Goal: Complete application form: Complete application form

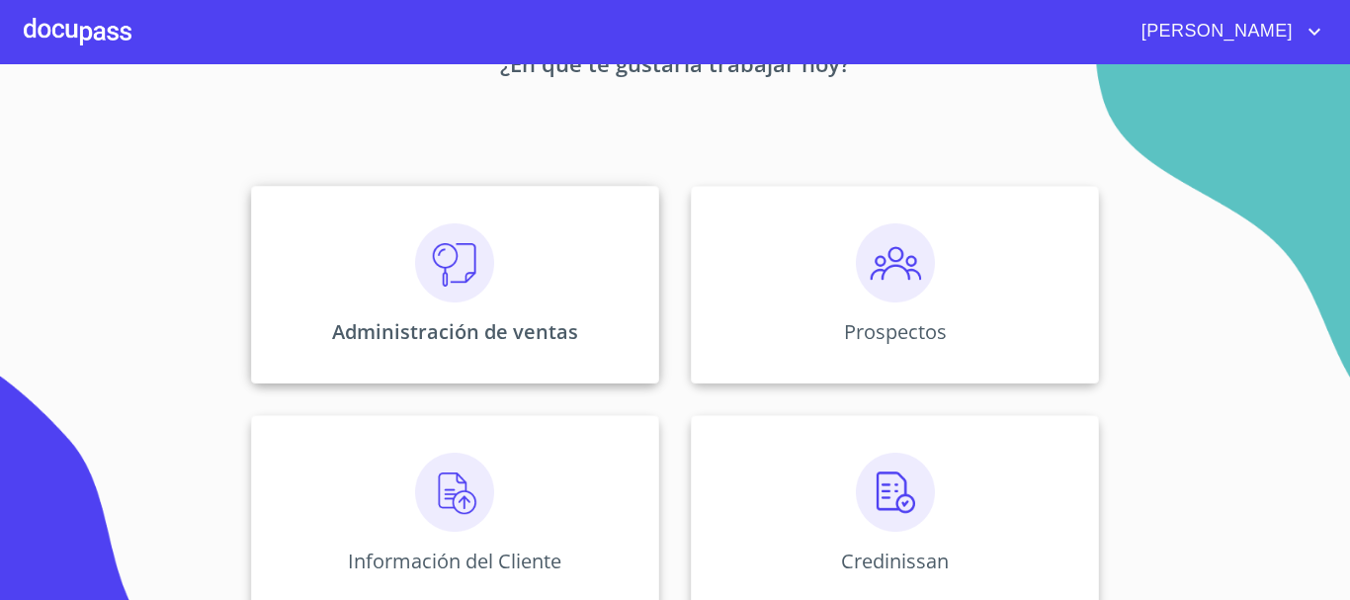
scroll to position [296, 0]
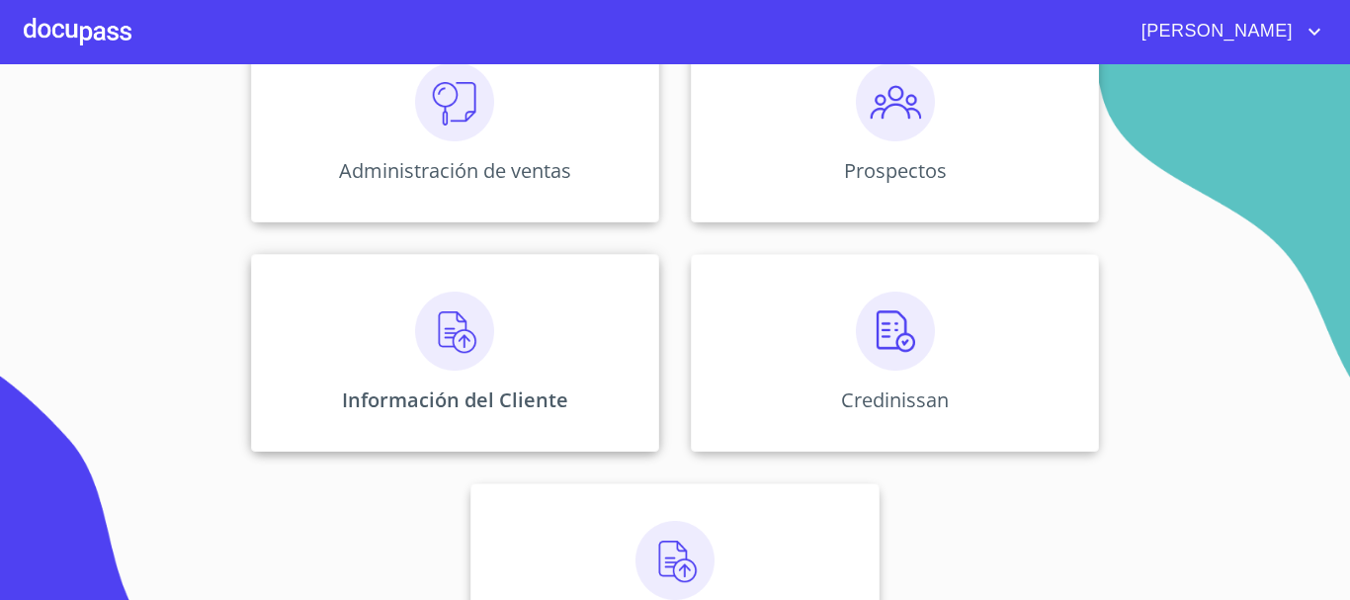
click at [461, 350] on img at bounding box center [454, 330] width 79 height 79
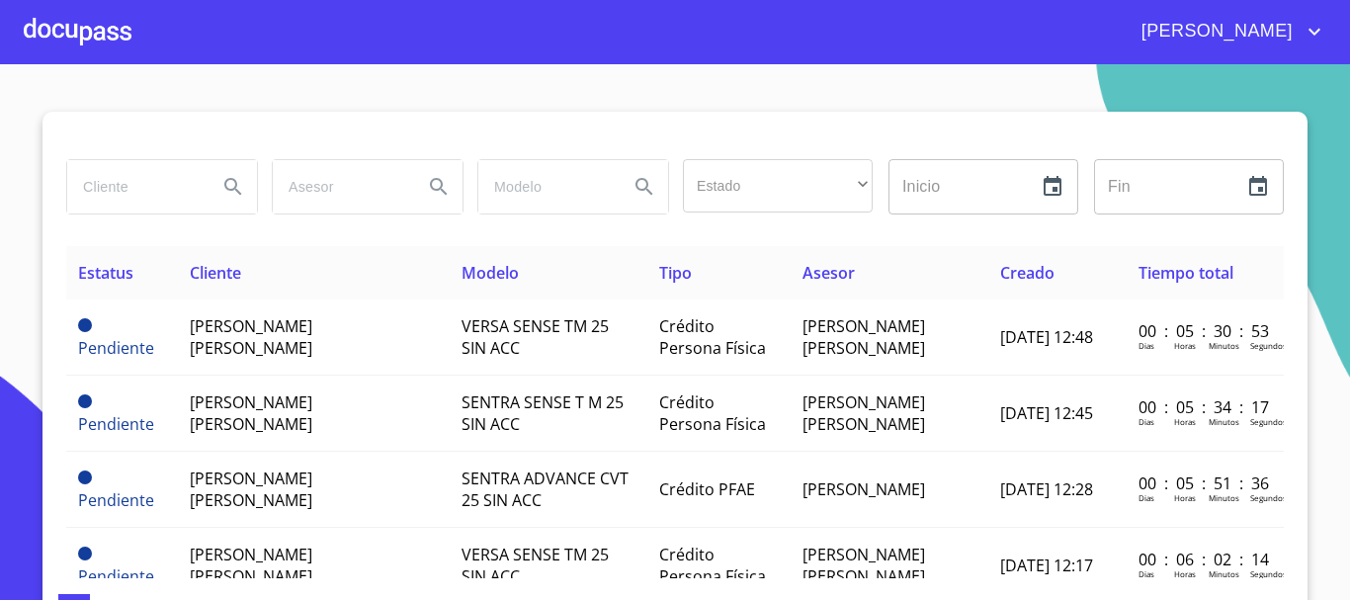
click at [131, 187] on input "search" at bounding box center [134, 186] width 134 height 53
type input "[PERSON_NAME] [PERSON_NAME]"
click at [229, 186] on icon "Search" at bounding box center [232, 186] width 17 height 17
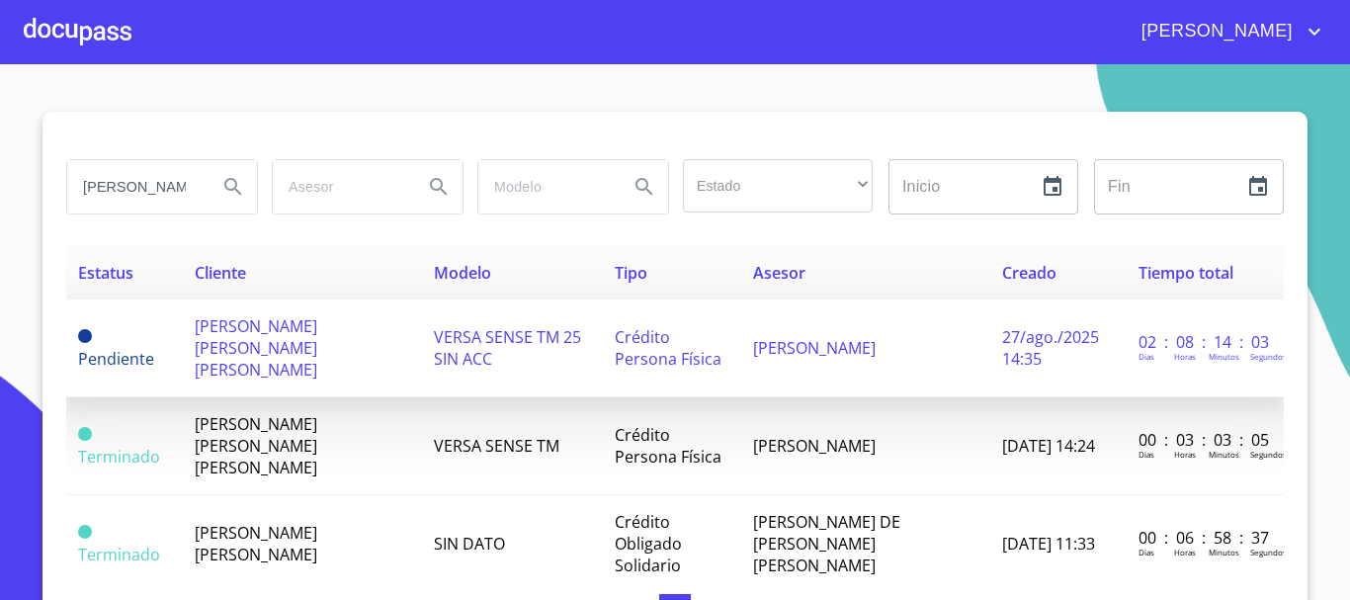
click at [341, 344] on td "[PERSON_NAME] [PERSON_NAME] [PERSON_NAME]" at bounding box center [302, 348] width 239 height 98
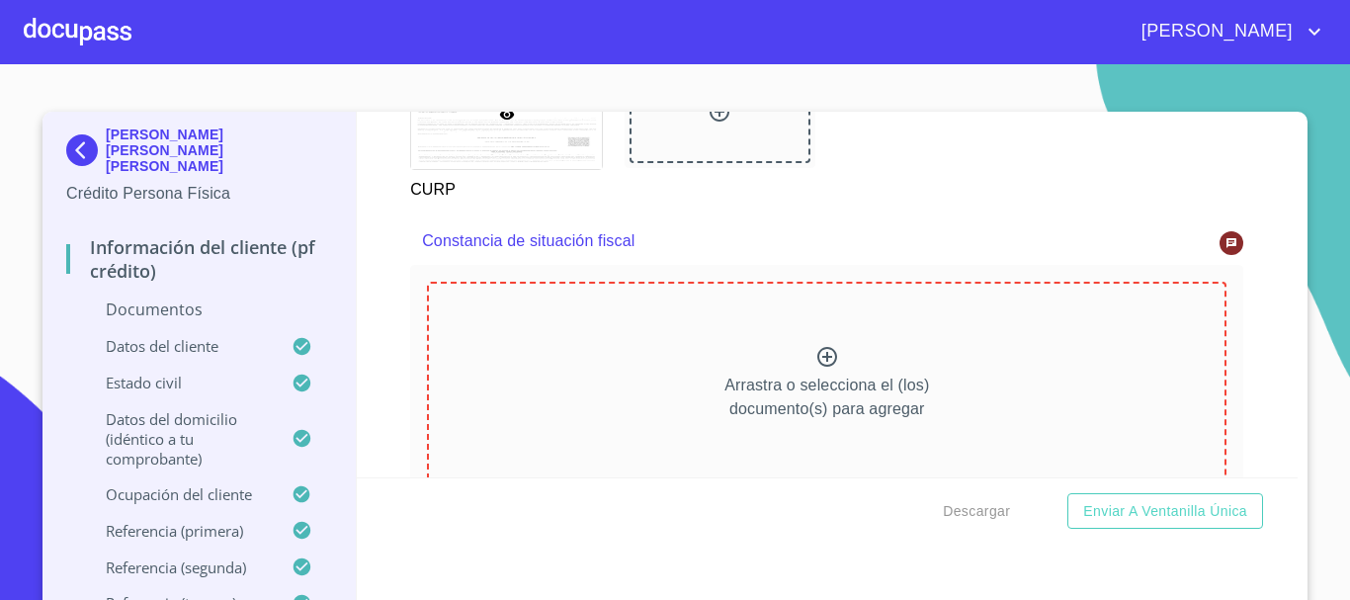
scroll to position [5335, 0]
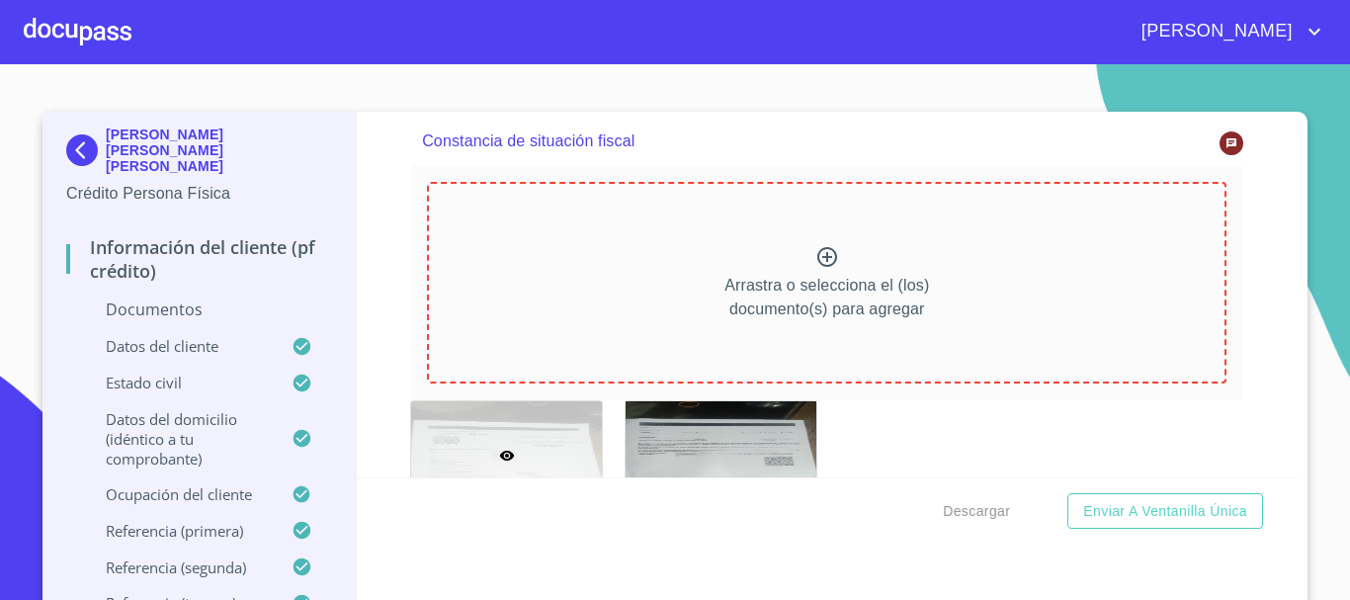
click at [815, 269] on icon at bounding box center [827, 257] width 24 height 24
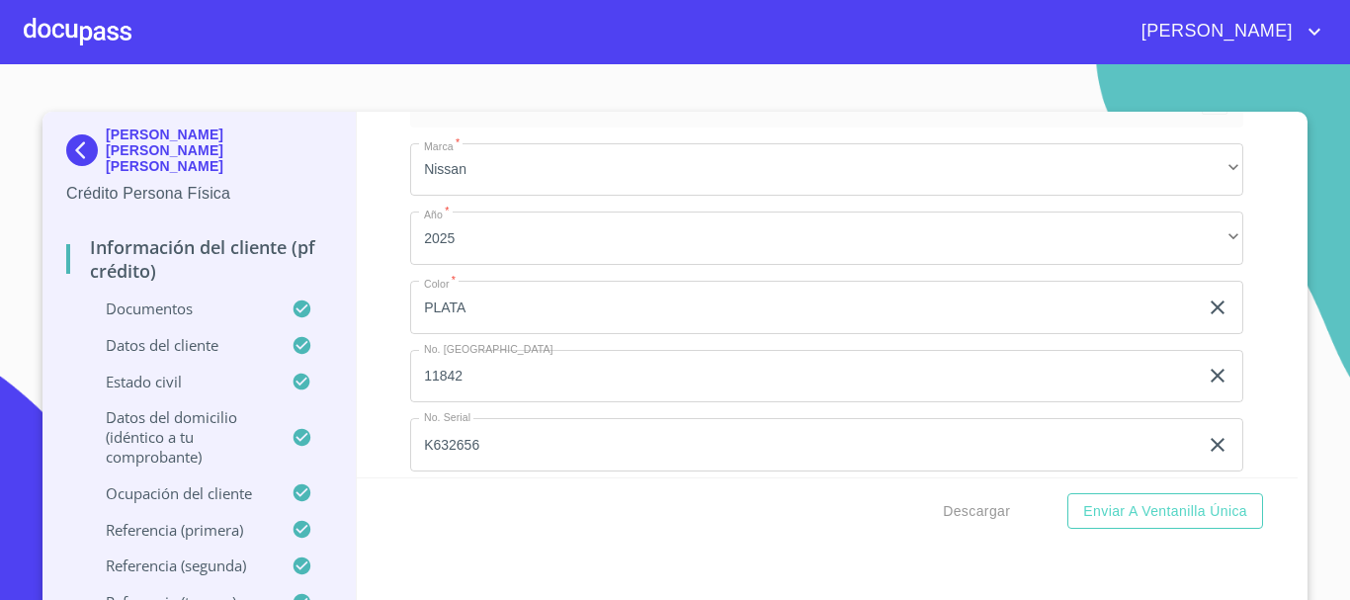
scroll to position [11996, 0]
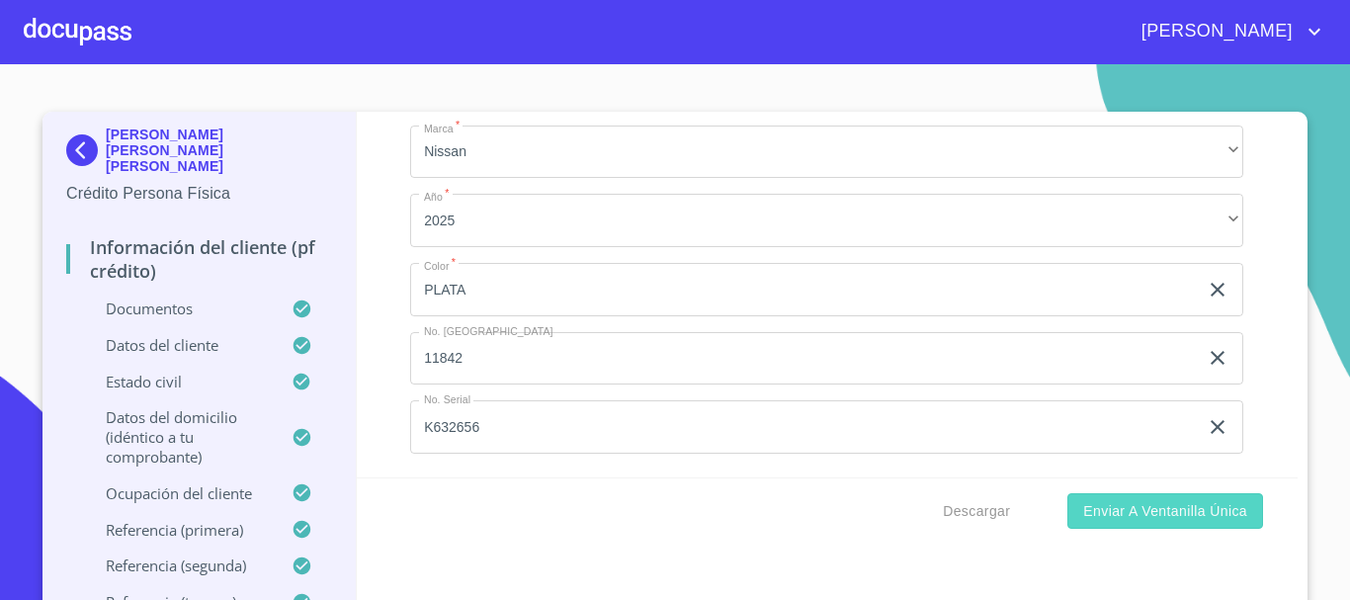
click at [1175, 516] on span "Enviar a Ventanilla única" at bounding box center [1165, 511] width 164 height 25
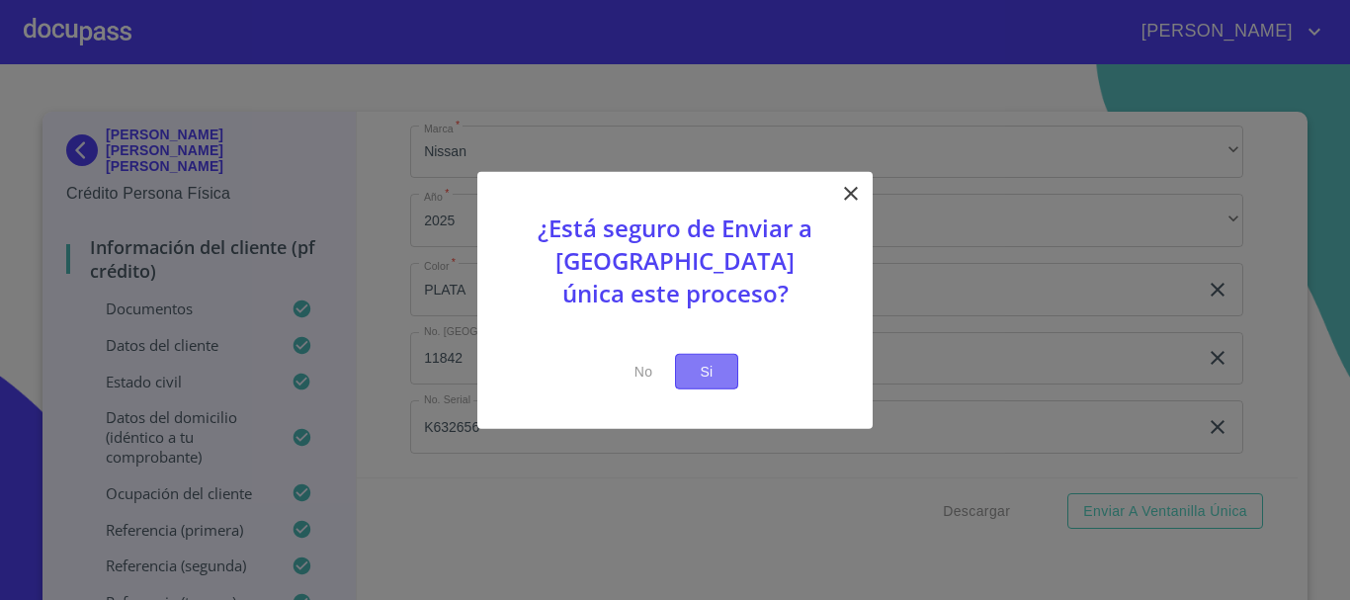
click at [709, 377] on span "Si" at bounding box center [707, 371] width 32 height 25
